Goal: Check status: Check status

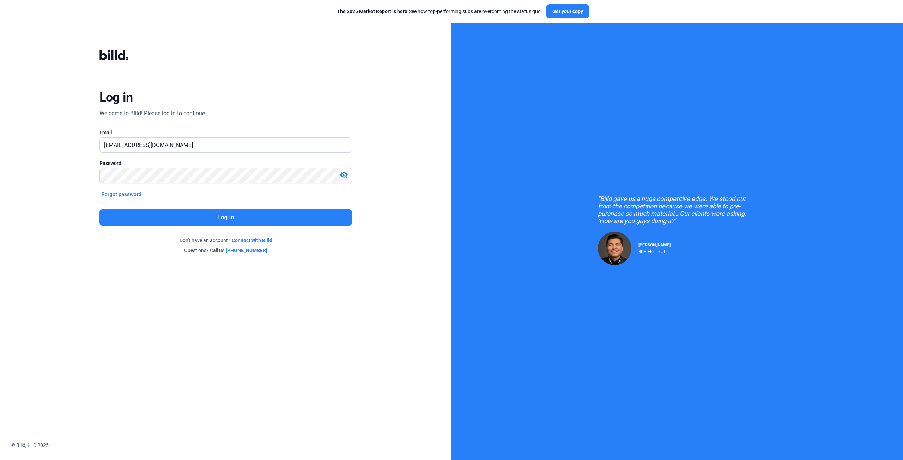
click at [235, 216] on button "Log in" at bounding box center [225, 218] width 253 height 16
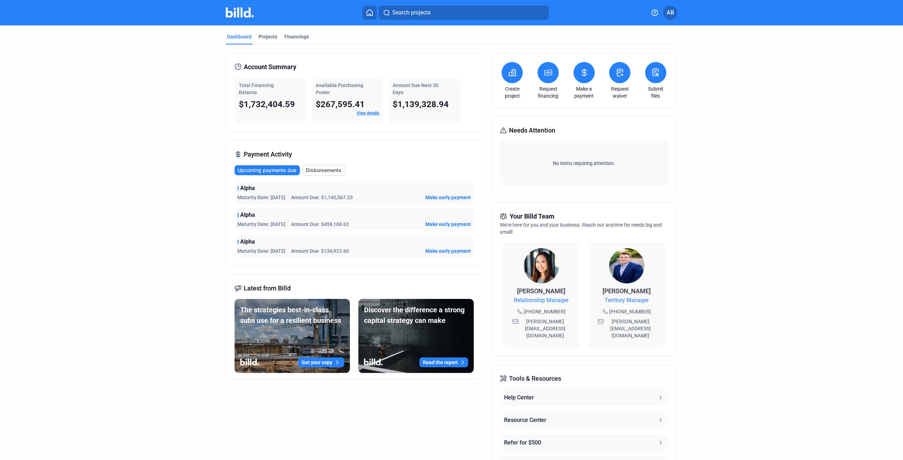
drag, startPoint x: 285, startPoint y: 224, endPoint x: 268, endPoint y: 224, distance: 16.6
click at [268, 224] on span "Maturity Date: [DATE]" at bounding box center [261, 224] width 48 height 7
click at [260, 206] on div "Alpha Maturity Date: [DATE] Amount Due: $1,140,567.23 Make early payment Alpha …" at bounding box center [354, 219] width 239 height 76
click at [362, 112] on link "View details" at bounding box center [368, 113] width 23 height 5
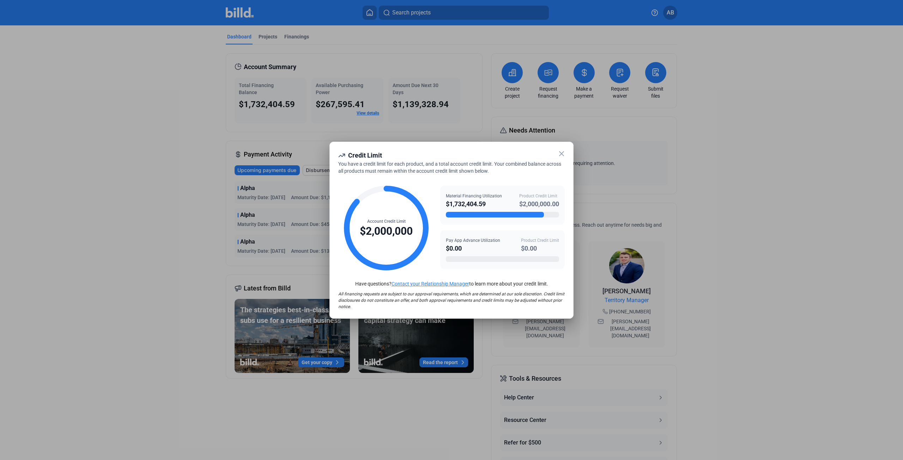
click at [557, 152] on icon at bounding box center [561, 154] width 8 height 8
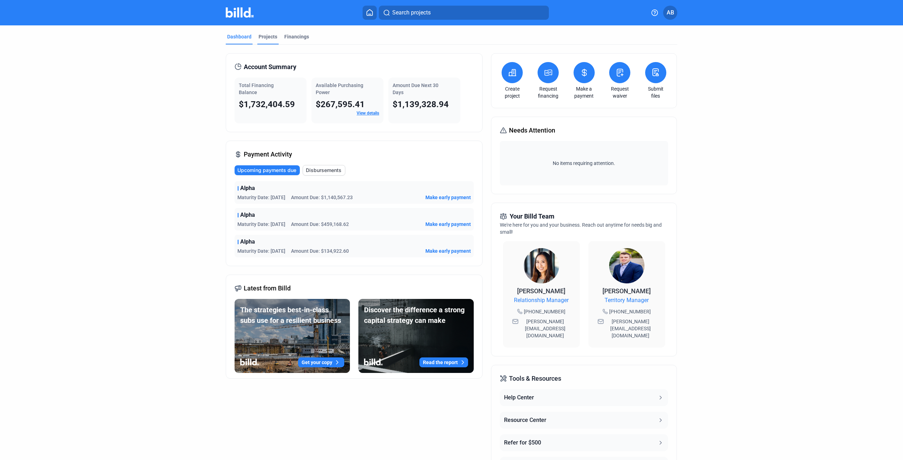
click at [262, 37] on div "Projects" at bounding box center [268, 36] width 19 height 7
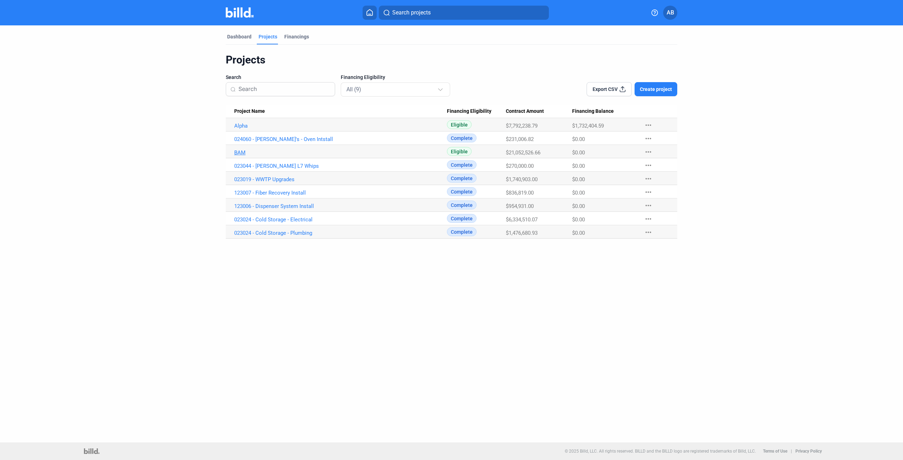
click at [242, 152] on link "BAM" at bounding box center [340, 153] width 213 height 6
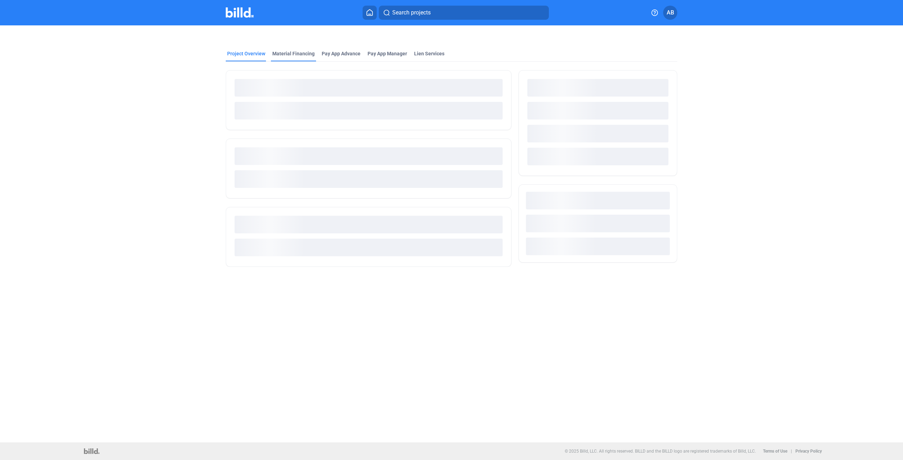
click at [289, 57] on div "Material Financing" at bounding box center [293, 53] width 42 height 7
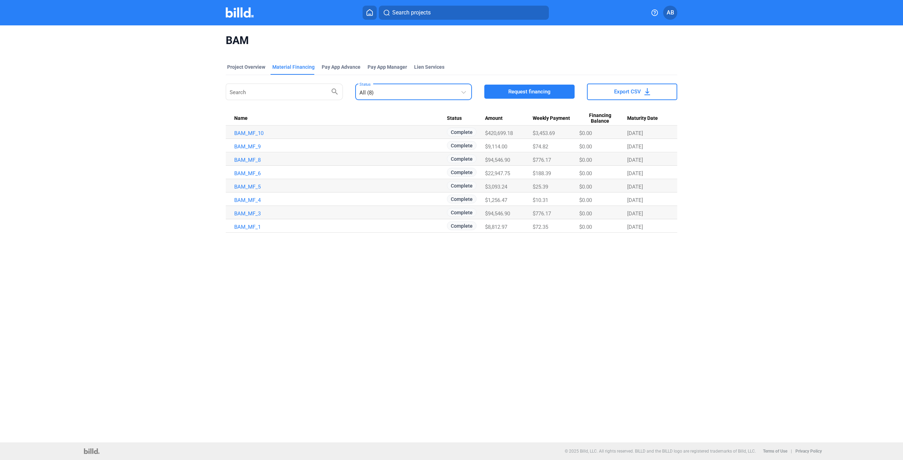
click at [365, 92] on mat-select-trigger "All (8)" at bounding box center [366, 93] width 14 height 6
click at [368, 91] on div "All (8) In Review (0) Approved (0) Complete (8) Not Approved (0)" at bounding box center [408, 130] width 109 height 93
click at [294, 66] on div at bounding box center [451, 230] width 903 height 460
click at [248, 68] on div "Project Overview" at bounding box center [246, 67] width 38 height 7
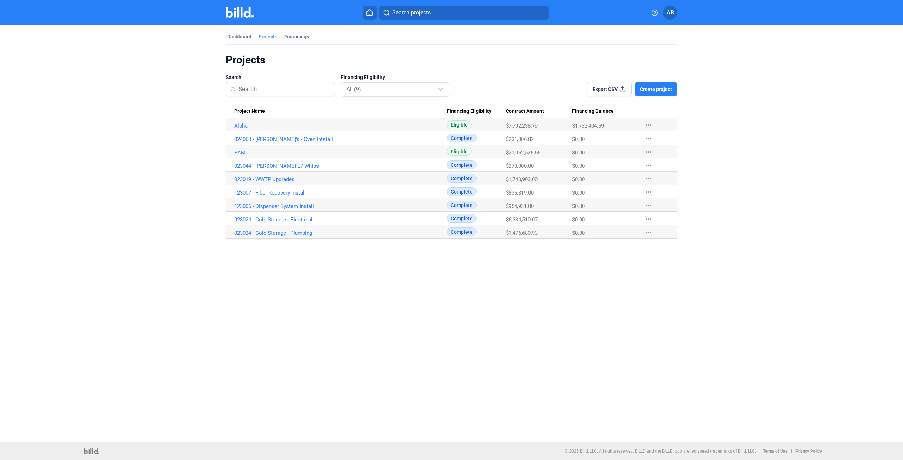
click at [243, 127] on link "Alpha" at bounding box center [340, 126] width 213 height 6
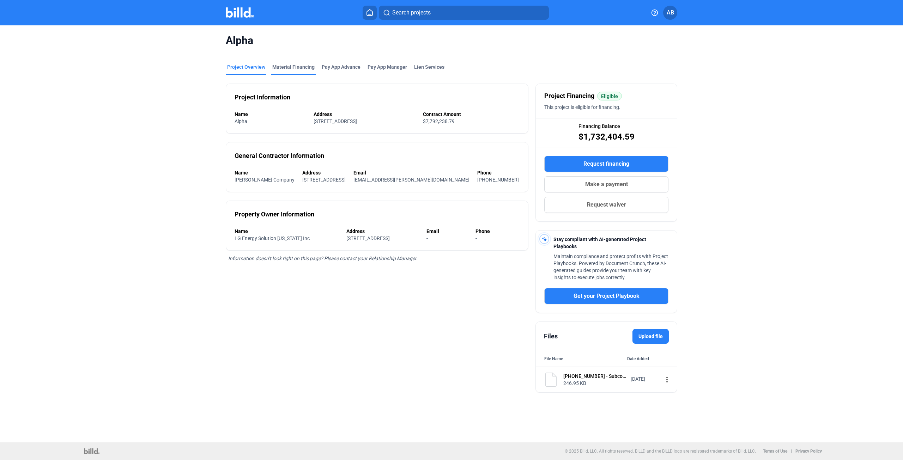
click at [285, 67] on div "Material Financing" at bounding box center [293, 67] width 42 height 7
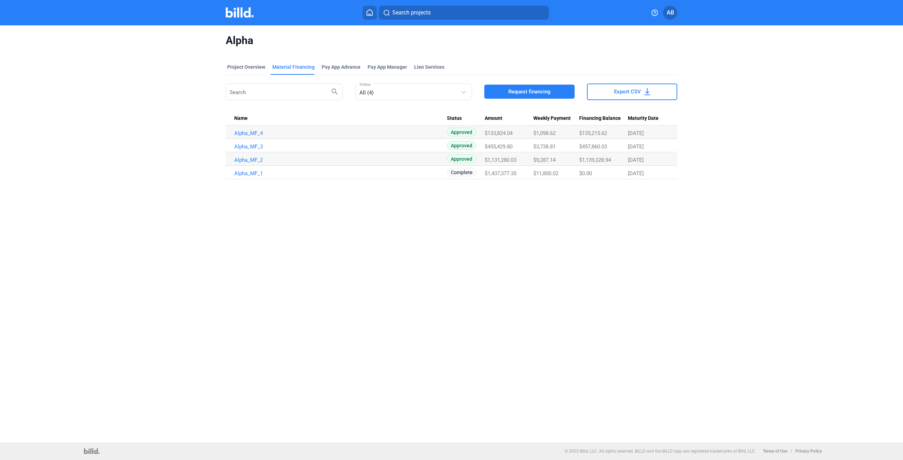
click at [240, 12] on img at bounding box center [240, 12] width 28 height 10
